Goal: Information Seeking & Learning: Learn about a topic

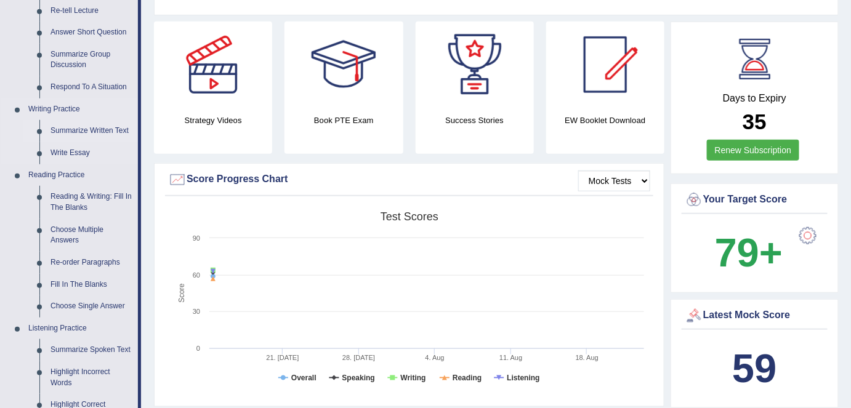
scroll to position [224, 0]
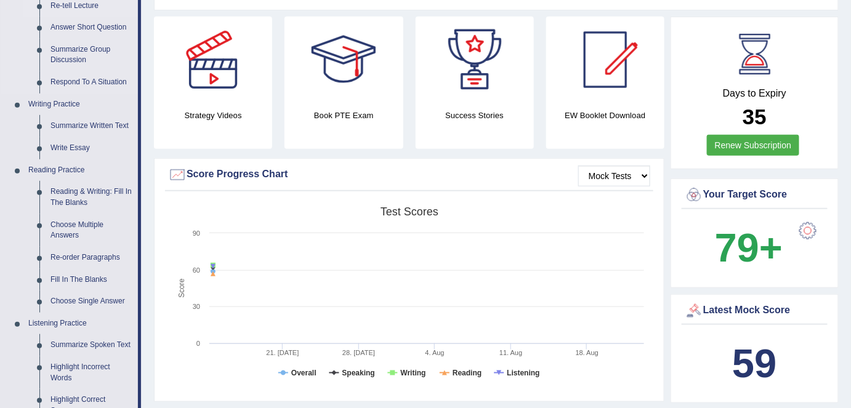
click at [82, 7] on link "Re-tell Lecture" at bounding box center [91, 6] width 93 height 22
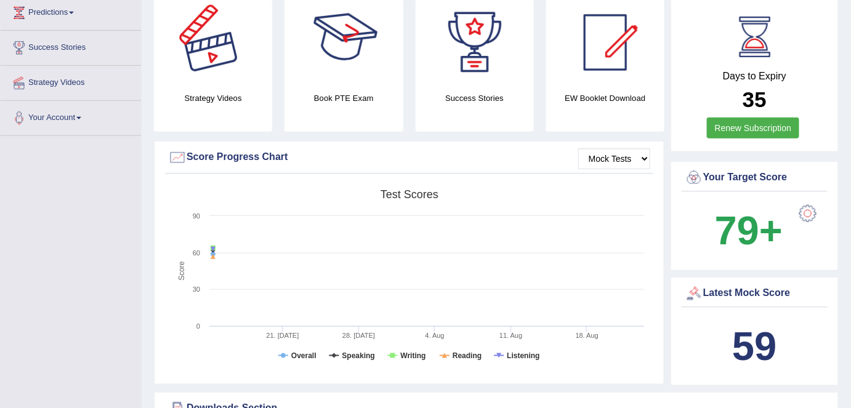
scroll to position [277, 0]
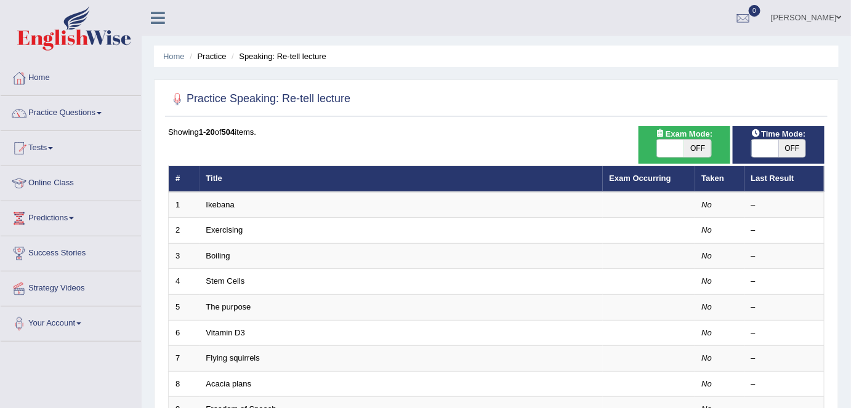
click at [700, 148] on span "OFF" at bounding box center [697, 148] width 27 height 17
checkbox input "true"
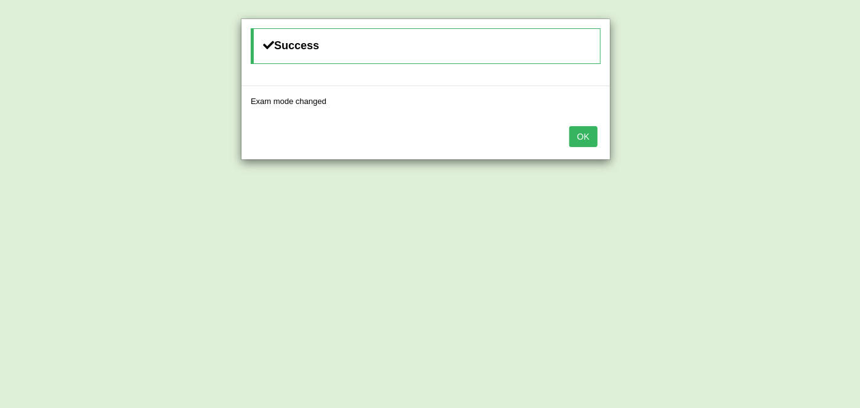
click at [591, 139] on button "OK" at bounding box center [583, 136] width 28 height 21
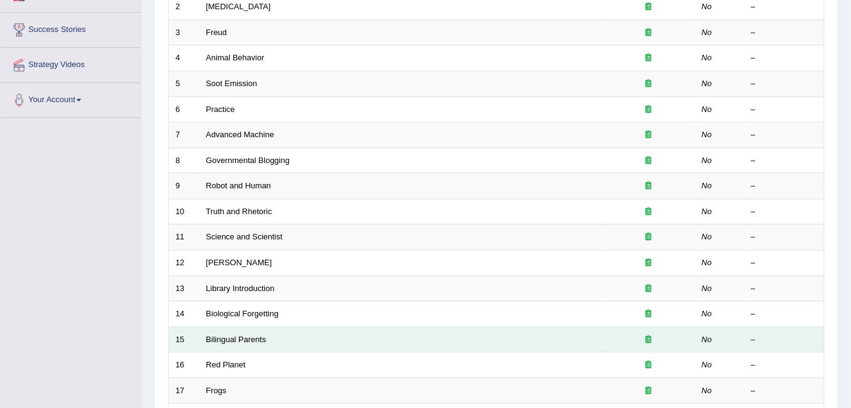
scroll to position [280, 0]
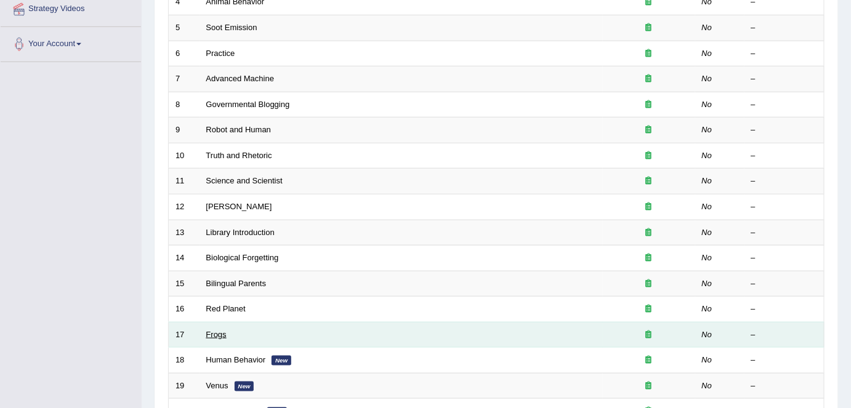
click at [222, 332] on link "Frogs" at bounding box center [216, 334] width 20 height 9
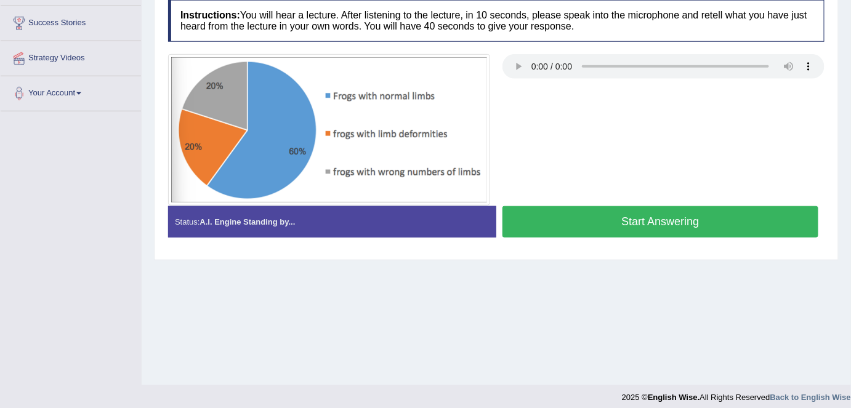
scroll to position [238, 0]
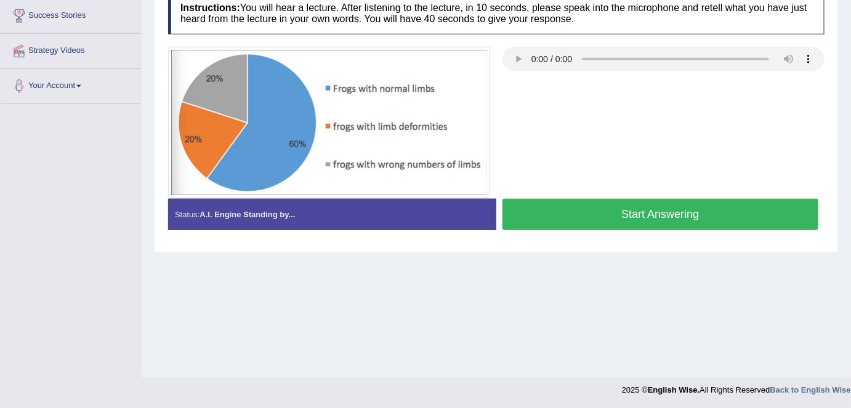
click at [587, 212] on button "Start Answering" at bounding box center [660, 214] width 316 height 31
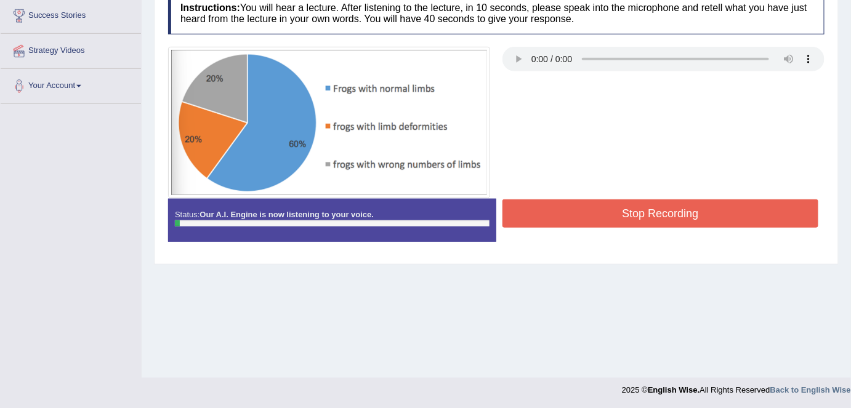
click at [587, 212] on button "Stop Recording" at bounding box center [660, 214] width 316 height 28
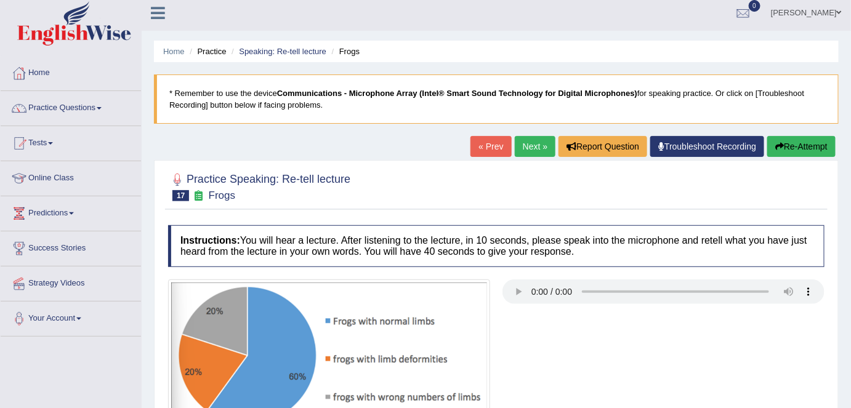
scroll to position [0, 0]
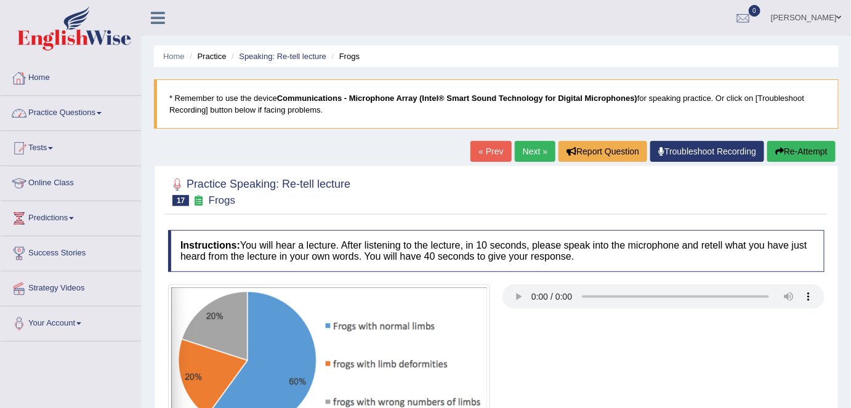
click at [71, 86] on link "Home" at bounding box center [71, 76] width 140 height 31
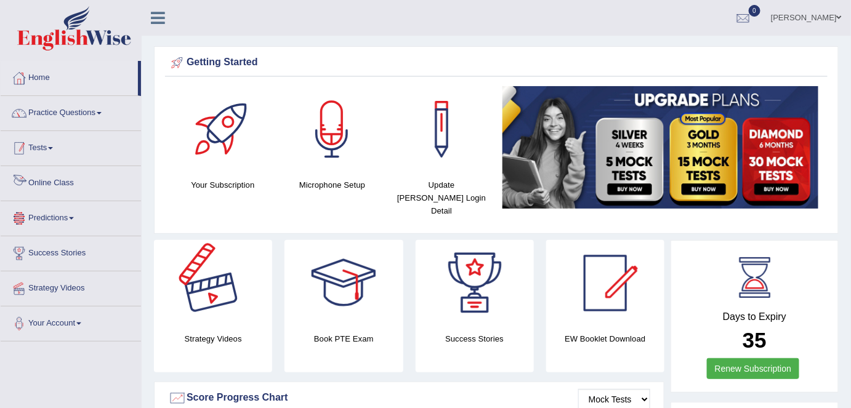
click at [105, 116] on link "Practice Questions" at bounding box center [71, 111] width 140 height 31
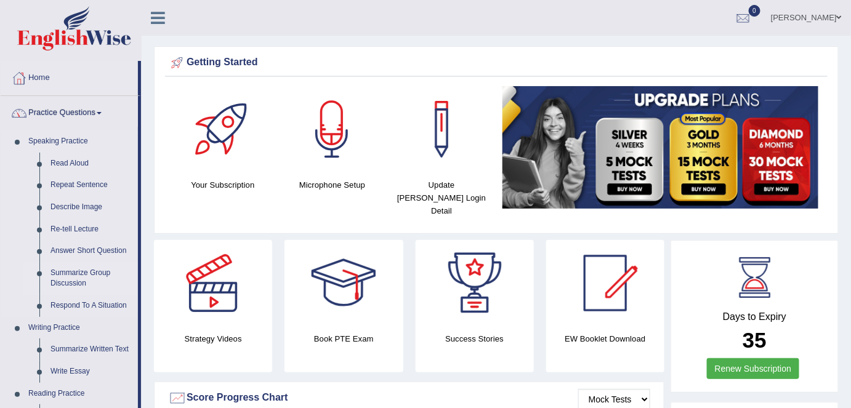
click at [83, 283] on link "Summarize Group Discussion" at bounding box center [91, 278] width 93 height 33
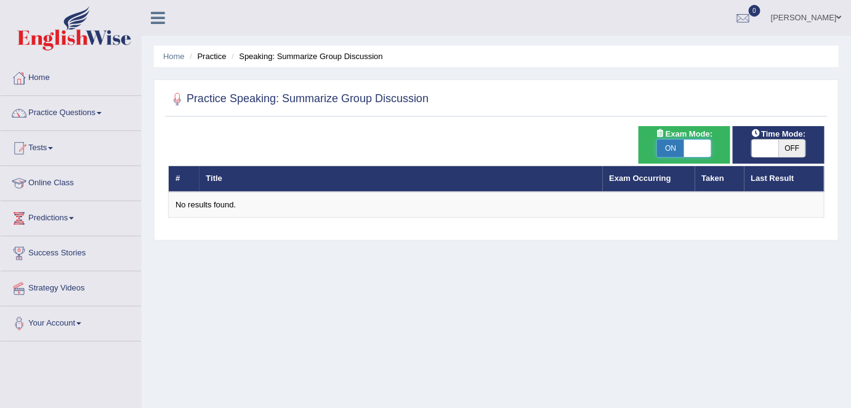
click at [694, 142] on span at bounding box center [697, 148] width 27 height 17
checkbox input "false"
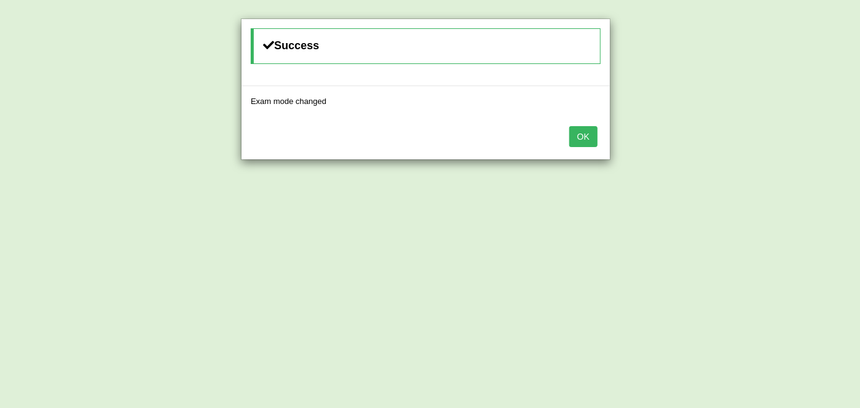
click at [571, 138] on button "OK" at bounding box center [583, 136] width 28 height 21
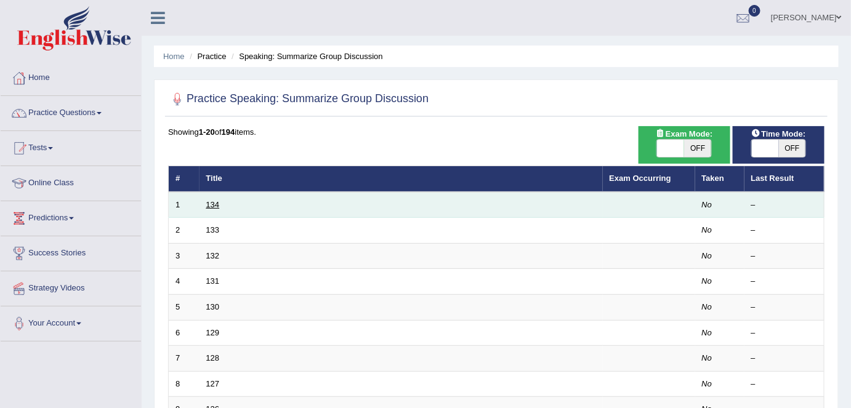
click at [217, 205] on link "134" at bounding box center [213, 204] width 14 height 9
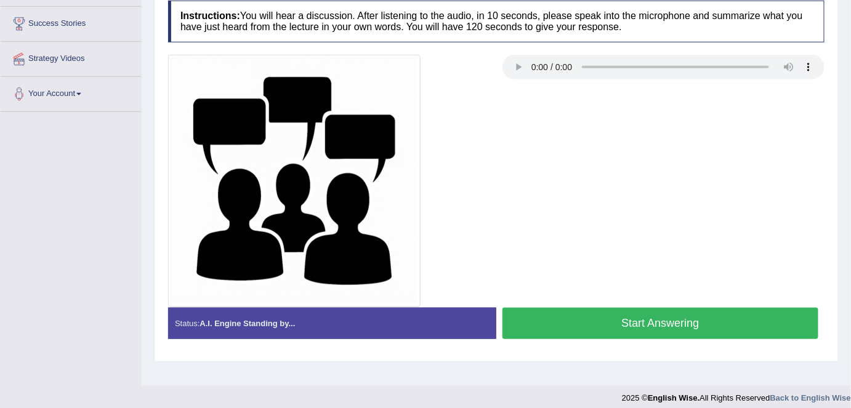
scroll to position [238, 0]
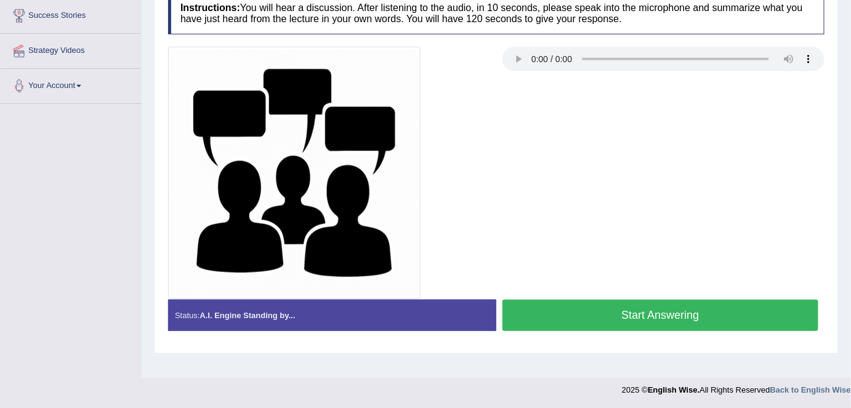
click at [525, 326] on button "Start Answering" at bounding box center [660, 315] width 316 height 31
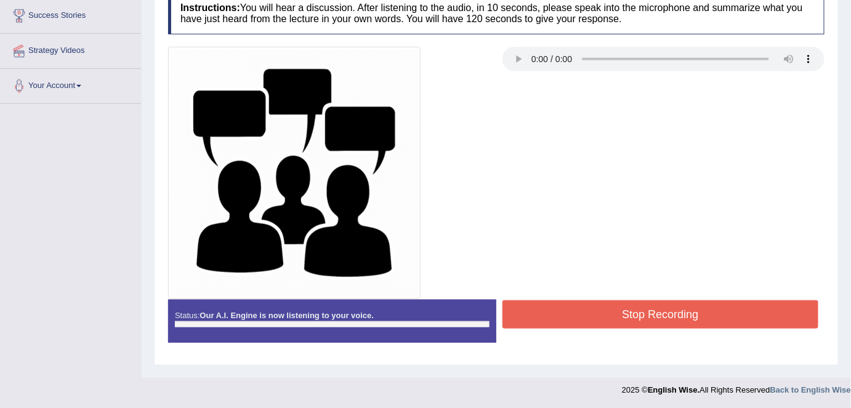
click at [525, 322] on button "Stop Recording" at bounding box center [660, 314] width 316 height 28
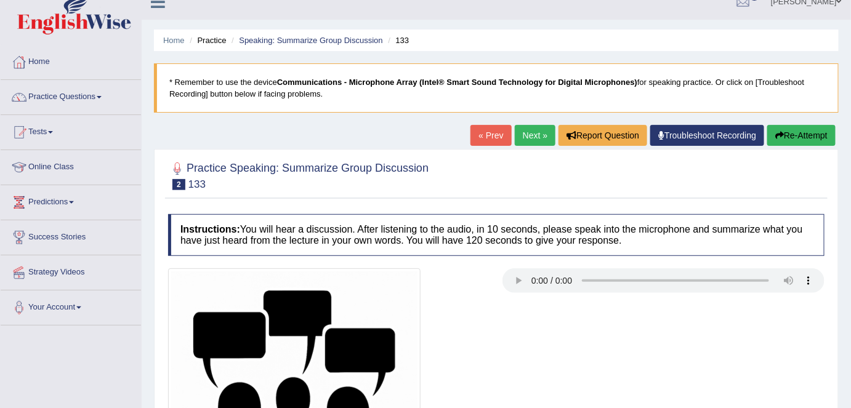
scroll to position [14, 0]
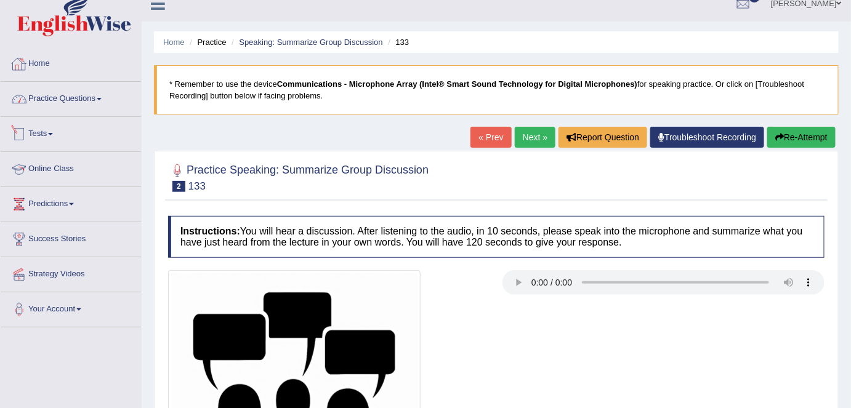
click at [36, 65] on link "Home" at bounding box center [71, 62] width 140 height 31
